Goal: Transaction & Acquisition: Purchase product/service

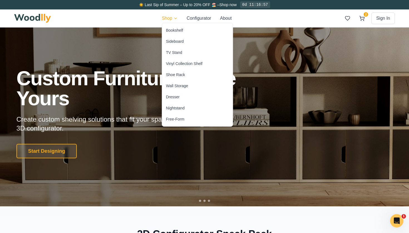
click at [173, 88] on div "Wall Storage" at bounding box center [177, 86] width 22 height 6
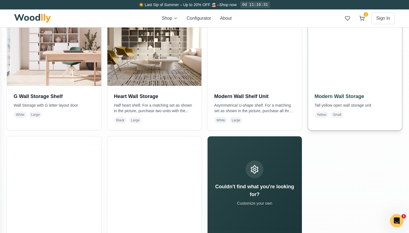
scroll to position [160, 0]
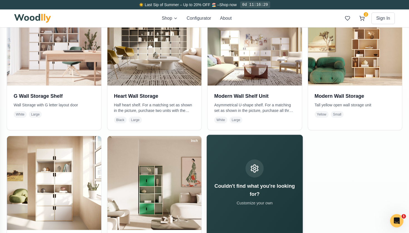
click at [256, 173] on icon at bounding box center [254, 168] width 9 height 9
click at [254, 176] on div at bounding box center [255, 169] width 18 height 18
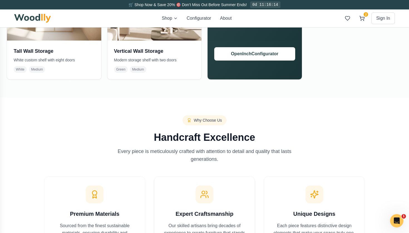
scroll to position [357, 0]
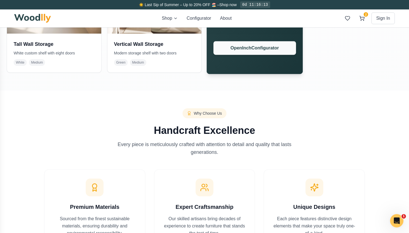
click at [256, 48] on button "Open Inch Configurator" at bounding box center [254, 48] width 82 height 14
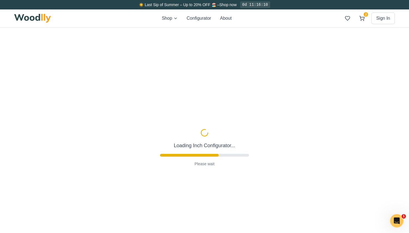
type input "72"
type input "6"
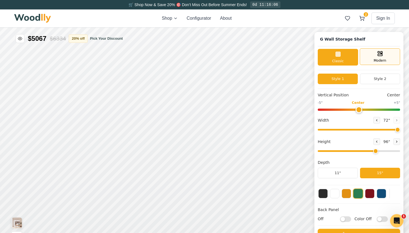
click at [383, 56] on icon at bounding box center [380, 53] width 7 height 7
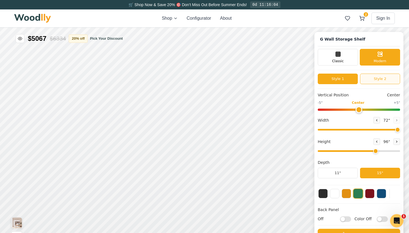
click at [374, 80] on button "Style 2" at bounding box center [380, 79] width 40 height 11
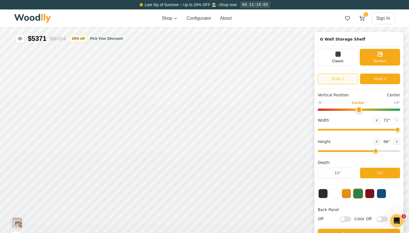
click at [342, 78] on button "Style 1" at bounding box center [338, 79] width 40 height 11
click at [387, 80] on button "Style 2" at bounding box center [380, 79] width 40 height 11
click at [346, 79] on button "Style 1" at bounding box center [338, 79] width 40 height 11
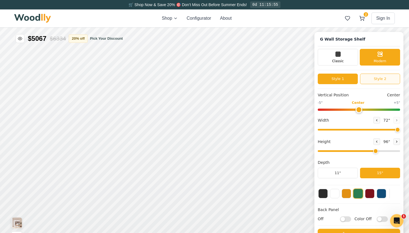
click at [380, 77] on button "Style 2" at bounding box center [380, 79] width 40 height 11
click at [377, 120] on icon at bounding box center [376, 121] width 1 height 2
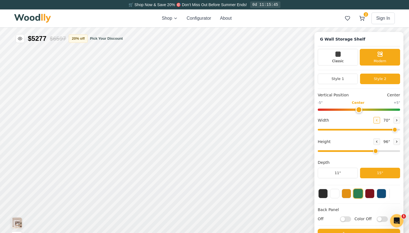
click at [377, 120] on icon at bounding box center [376, 121] width 1 height 2
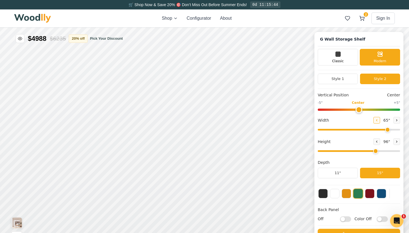
click at [377, 120] on icon at bounding box center [376, 121] width 1 height 2
type input "62"
click at [377, 141] on icon at bounding box center [376, 141] width 3 height 3
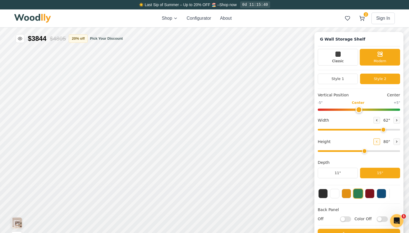
click at [377, 141] on icon at bounding box center [376, 141] width 3 height 3
click at [396, 144] on button at bounding box center [396, 142] width 7 height 7
click at [108, 152] on div "9"" at bounding box center [107, 152] width 4 height 6
click at [121, 149] on div "12"" at bounding box center [122, 149] width 6 height 6
click at [118, 99] on div "12"" at bounding box center [120, 97] width 6 height 6
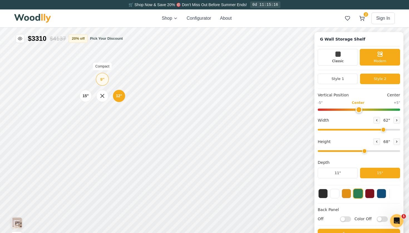
click at [102, 80] on div "9"" at bounding box center [102, 79] width 4 height 6
click at [397, 143] on icon at bounding box center [396, 141] width 3 height 3
type input "6"
click at [126, 110] on div "12"" at bounding box center [124, 112] width 6 height 6
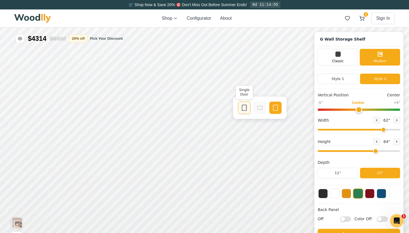
click at [245, 107] on icon at bounding box center [244, 108] width 7 height 7
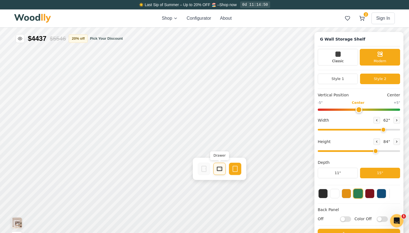
click at [221, 166] on div "Drawer" at bounding box center [219, 169] width 12 height 12
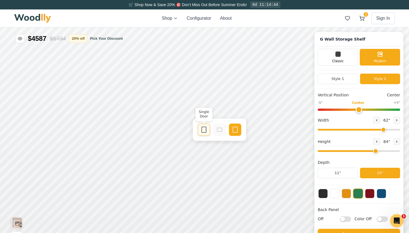
click at [205, 130] on icon at bounding box center [204, 130] width 7 height 7
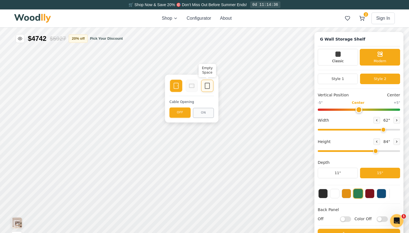
click at [204, 85] on icon at bounding box center [207, 86] width 7 height 7
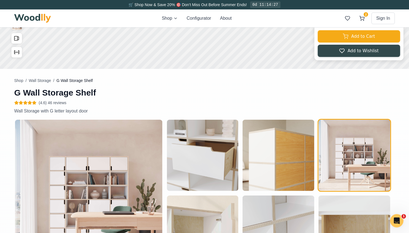
scroll to position [1, 0]
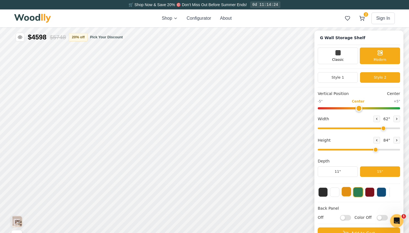
click at [347, 194] on button at bounding box center [346, 191] width 9 height 9
click at [333, 190] on button at bounding box center [334, 191] width 9 height 9
click at [348, 217] on input "Off" at bounding box center [345, 218] width 11 height 6
checkbox input "true"
click at [384, 218] on input "Color Off" at bounding box center [382, 218] width 11 height 6
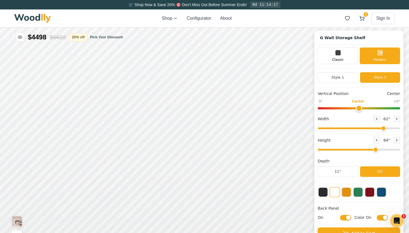
click at [380, 218] on input "Color On" at bounding box center [382, 218] width 11 height 6
checkbox input "false"
click at [382, 195] on button at bounding box center [381, 191] width 9 height 9
click at [358, 194] on button at bounding box center [357, 191] width 9 height 9
click at [368, 194] on button at bounding box center [369, 191] width 9 height 9
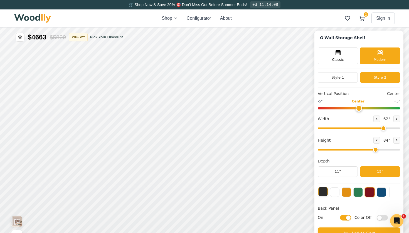
click at [327, 193] on button at bounding box center [322, 191] width 9 height 9
click at [332, 195] on button at bounding box center [334, 191] width 9 height 9
